Goal: Navigation & Orientation: Find specific page/section

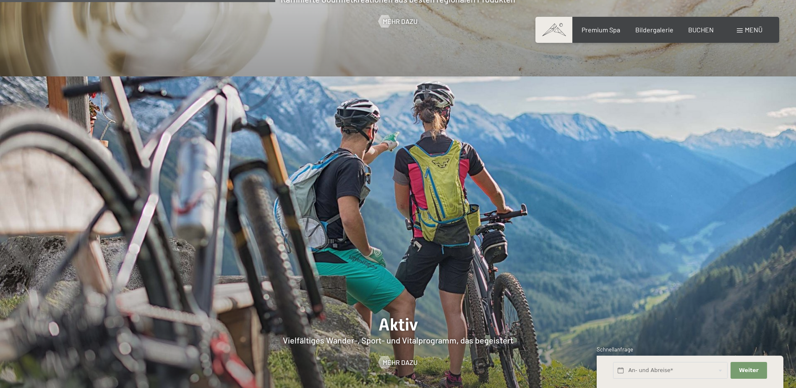
scroll to position [1972, 0]
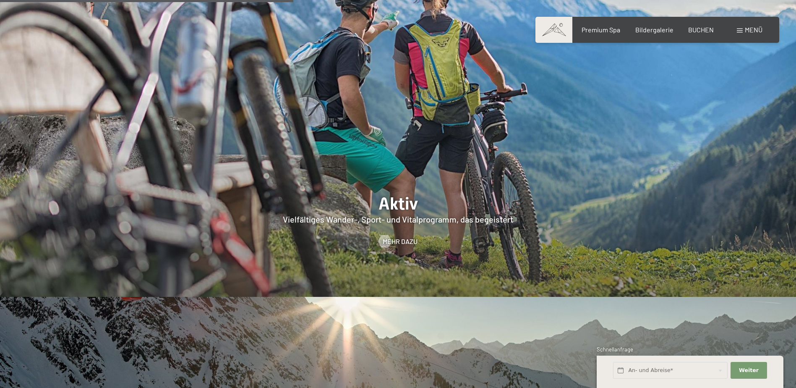
click at [735, 31] on div "Buchen Anfragen Premium Spa Bildergalerie BUCHEN Menü DE IT EN Gutschein Bilder…" at bounding box center [657, 29] width 210 height 9
click at [736, 30] on div "Buchen Anfragen Premium Spa Bildergalerie BUCHEN Menü DE IT EN Gutschein Bilder…" at bounding box center [657, 29] width 210 height 9
click at [739, 29] on span at bounding box center [740, 31] width 6 height 4
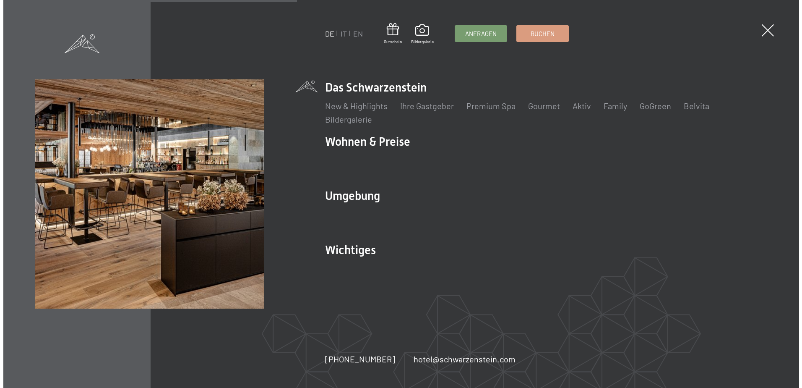
scroll to position [1980, 0]
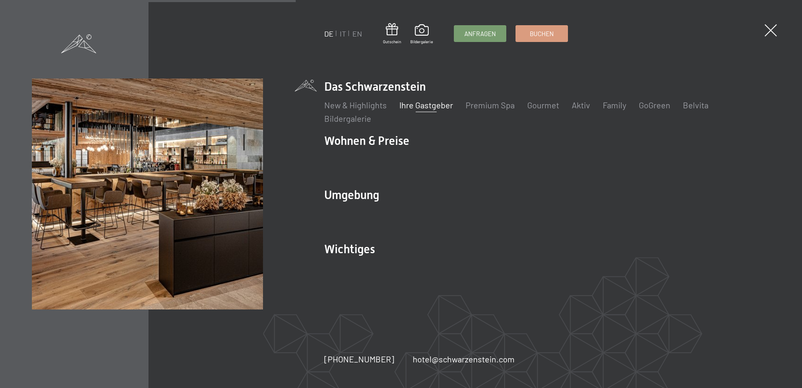
click at [425, 104] on link "Ihre Gastgeber" at bounding box center [426, 105] width 54 height 10
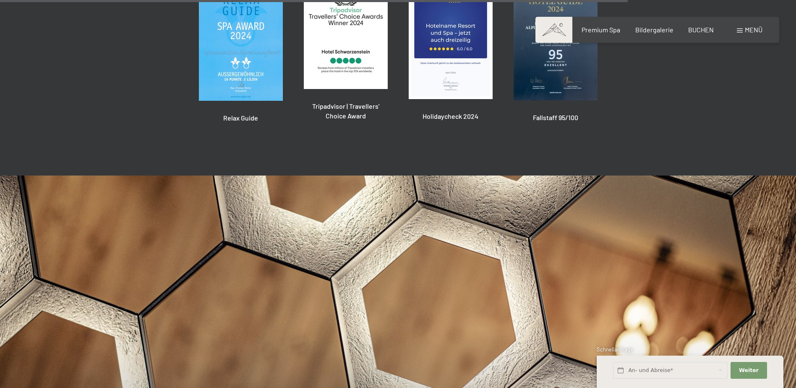
scroll to position [2098, 0]
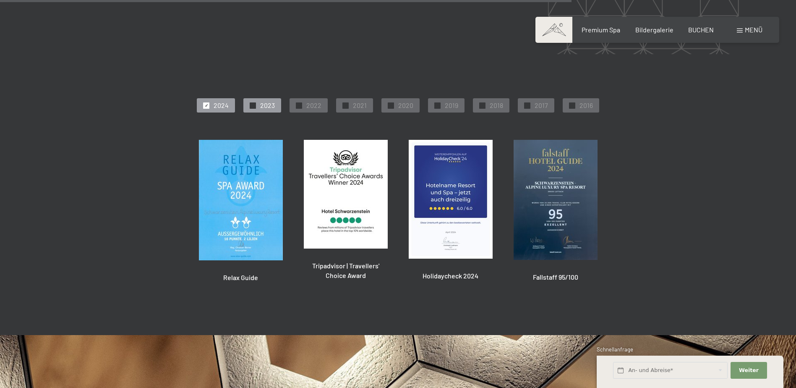
click at [262, 98] on div "✓ 2023" at bounding box center [262, 105] width 38 height 14
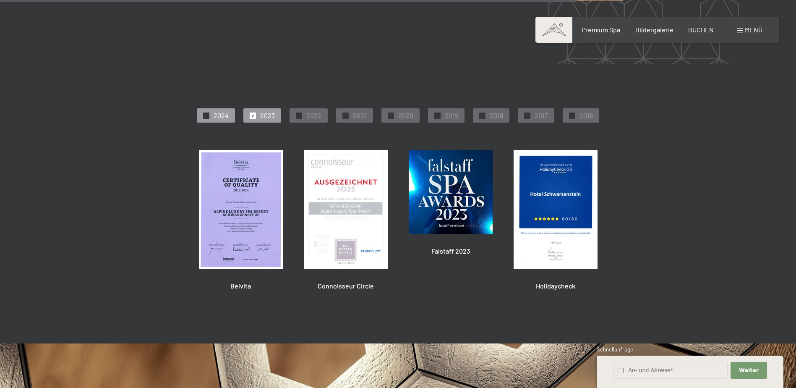
click at [229, 111] on span "2024" at bounding box center [221, 115] width 15 height 9
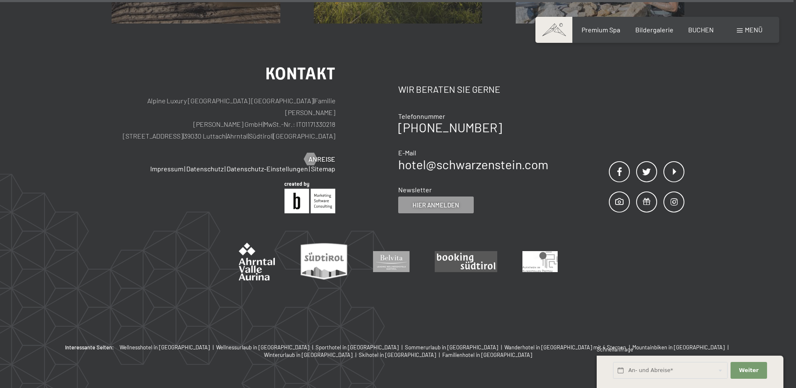
scroll to position [2919, 0]
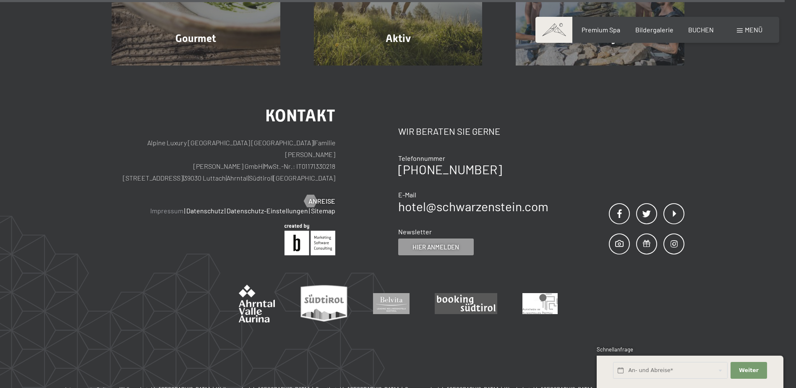
click at [181, 206] on link "Impressum" at bounding box center [166, 210] width 33 height 8
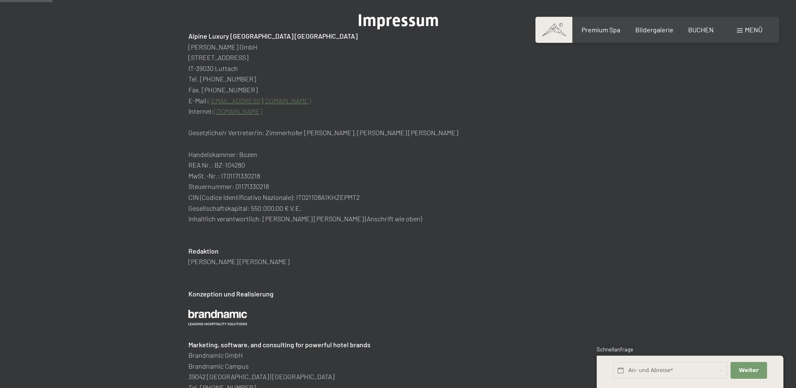
scroll to position [84, 0]
